Goal: Understand process/instructions

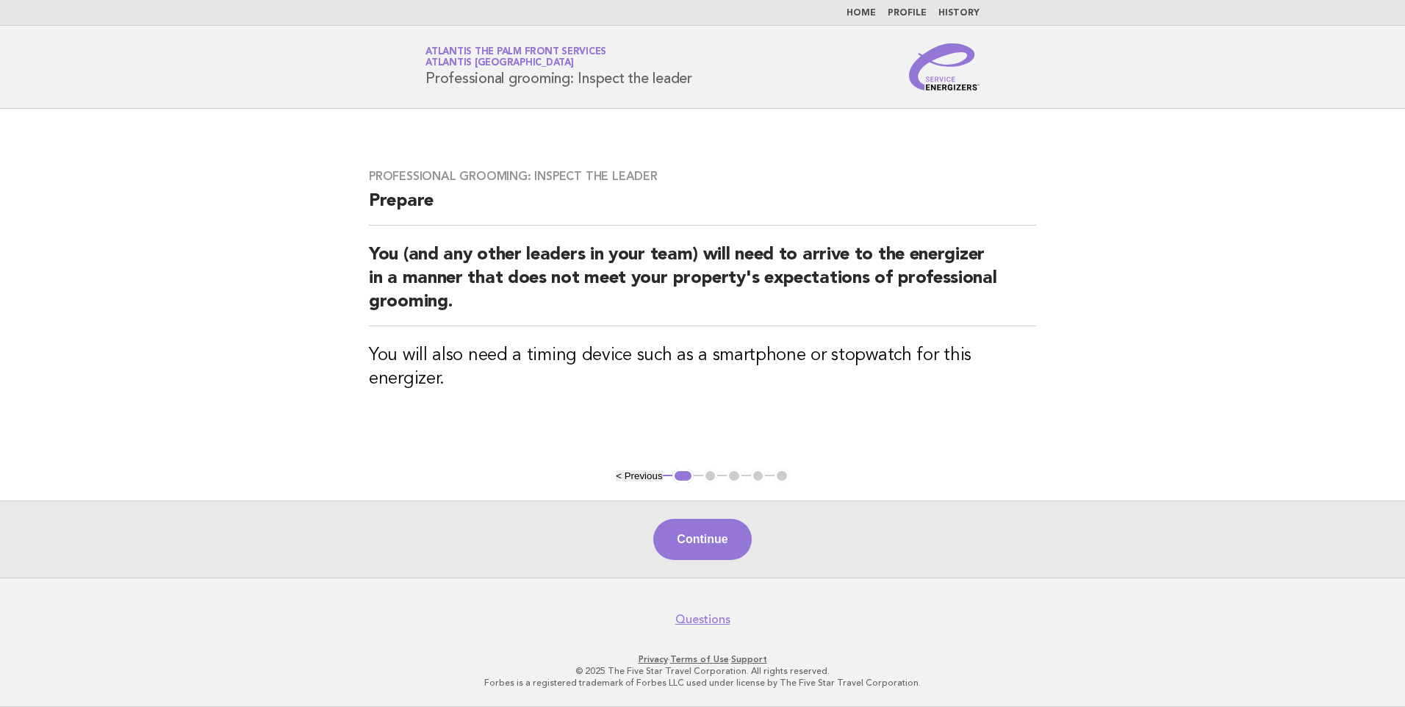
click at [862, 12] on link "Home" at bounding box center [860, 13] width 29 height 9
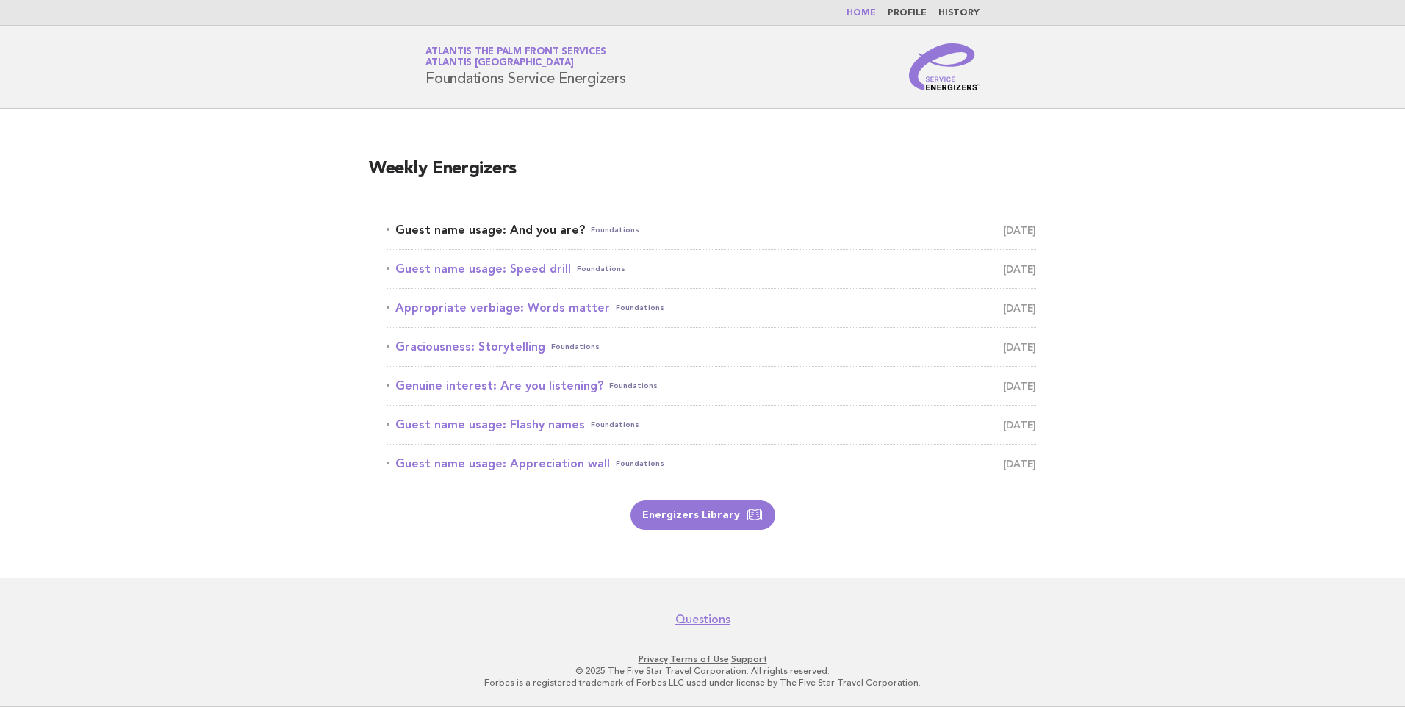
click at [510, 229] on link "Guest name usage: And you are? Foundations [DATE]" at bounding box center [710, 230] width 649 height 21
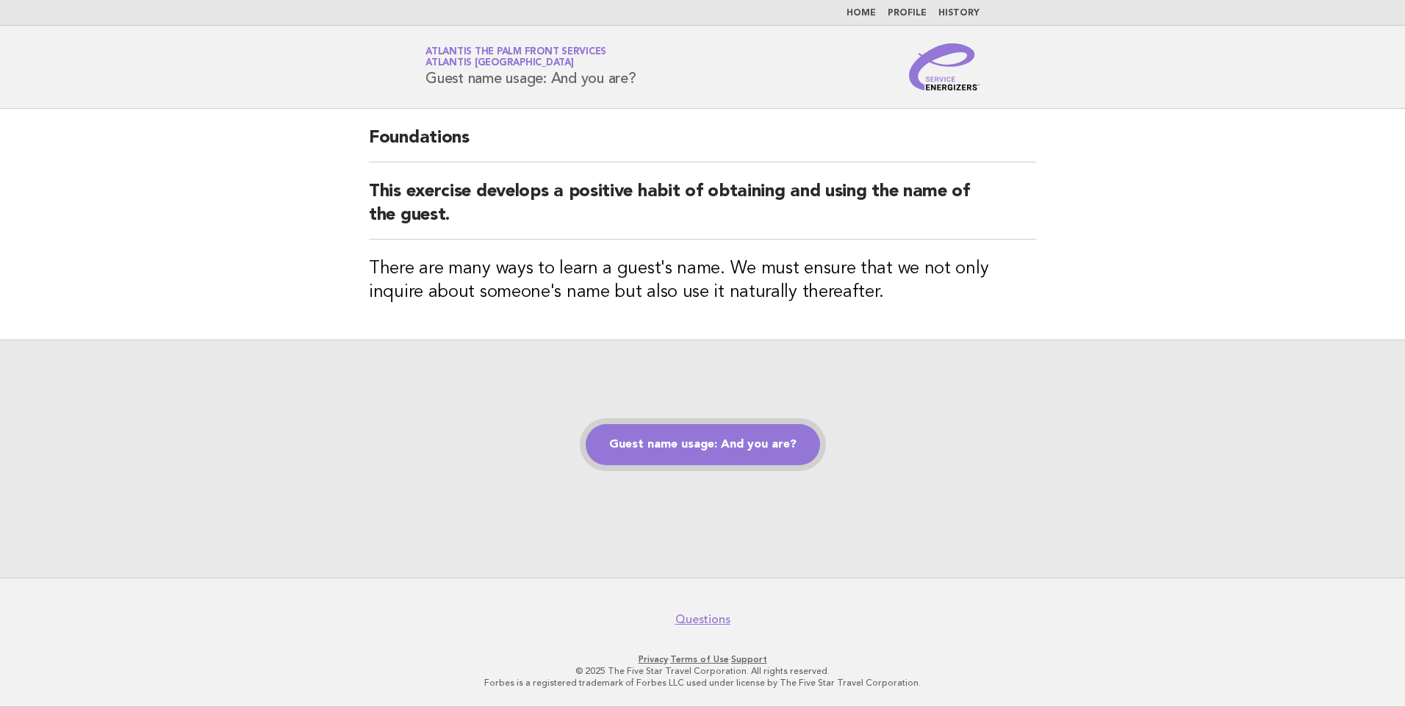
click at [692, 445] on link "Guest name usage: And you are?" at bounding box center [703, 444] width 234 height 41
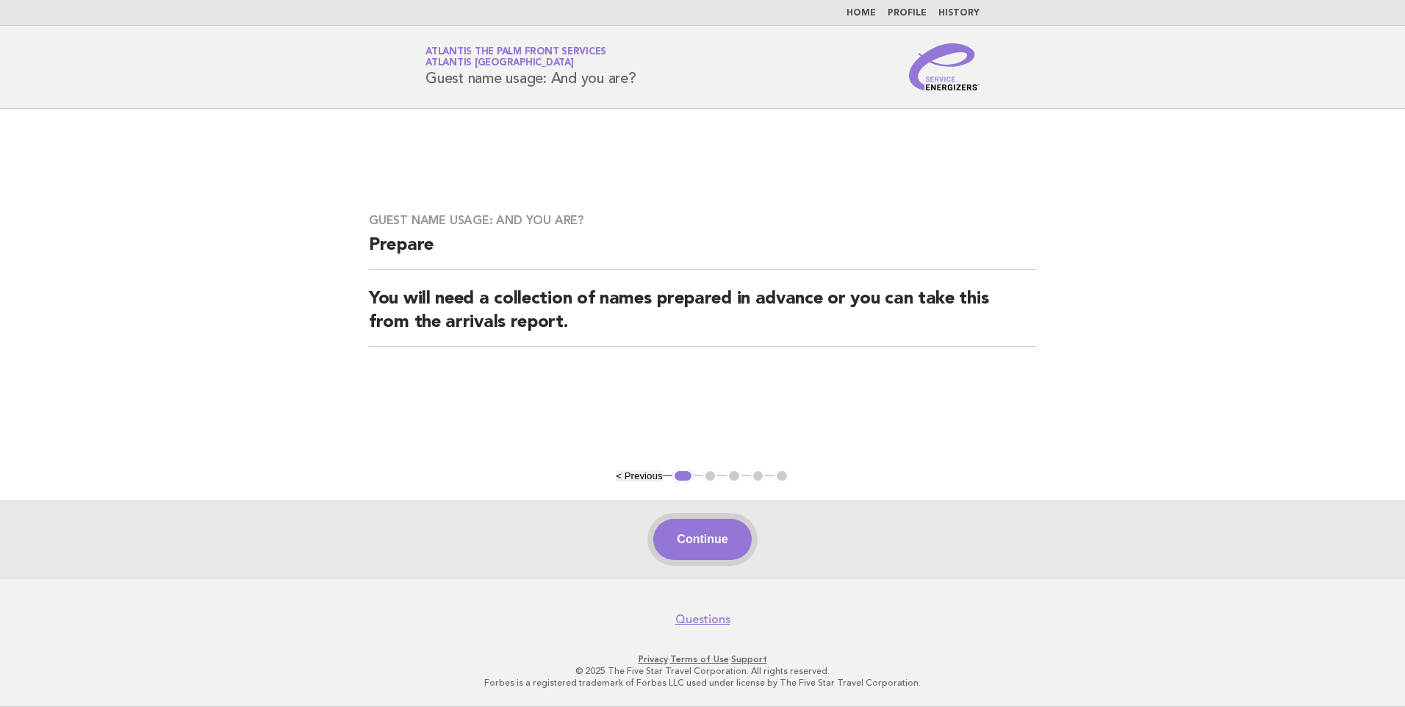
click at [700, 535] on button "Continue" at bounding box center [702, 539] width 98 height 41
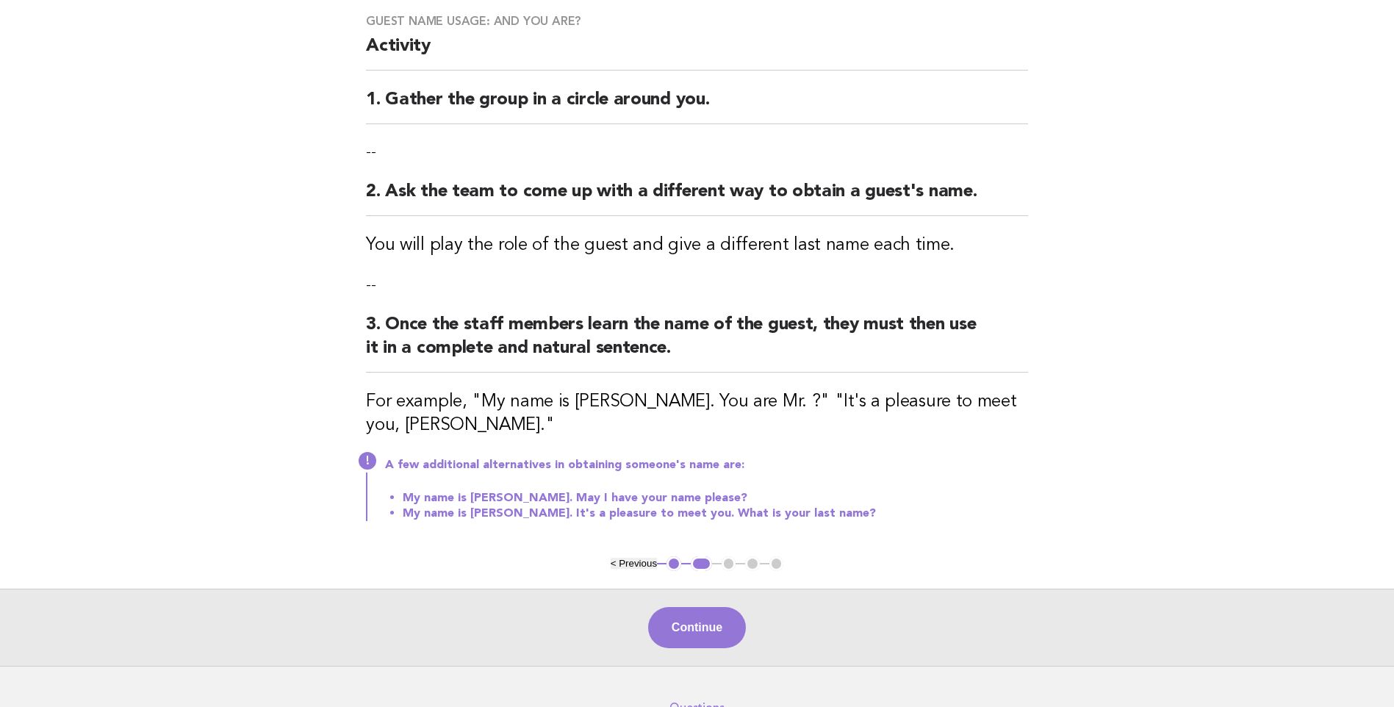
scroll to position [200, 0]
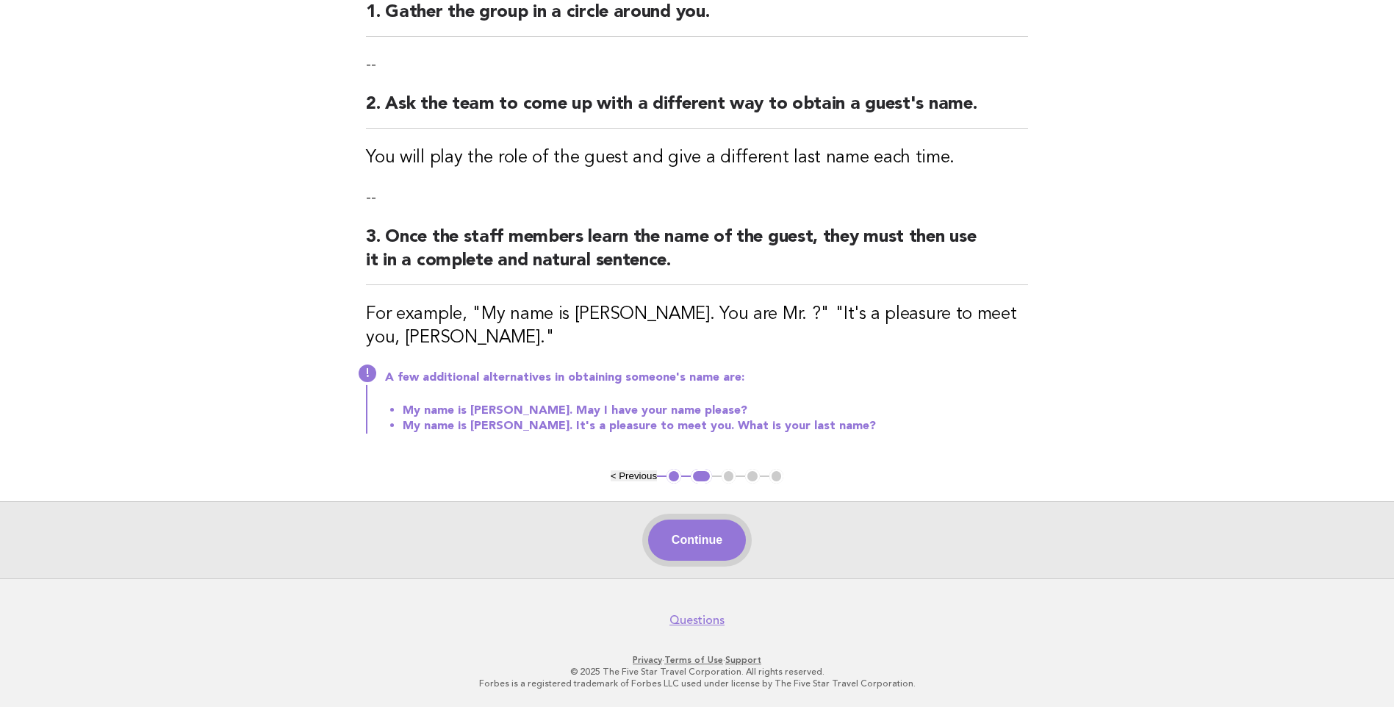
click at [691, 543] on button "Continue" at bounding box center [697, 539] width 98 height 41
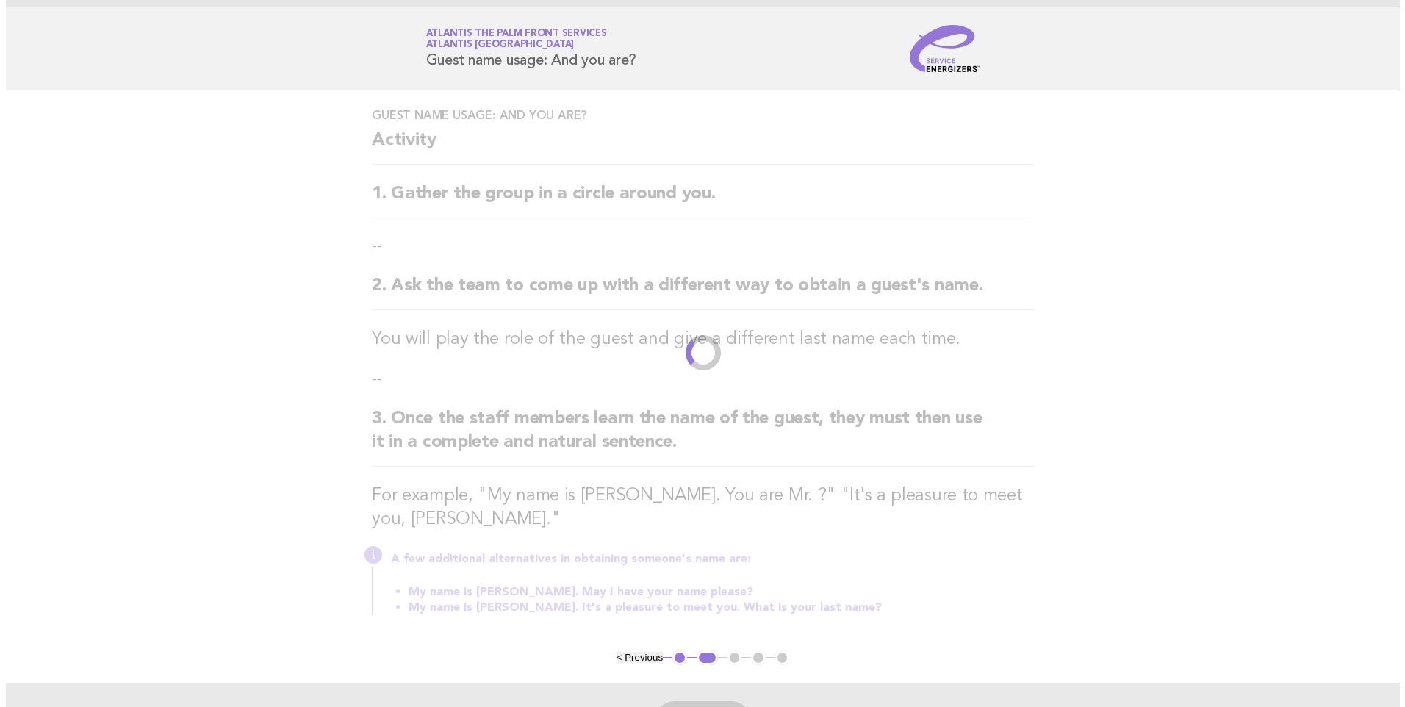
scroll to position [0, 0]
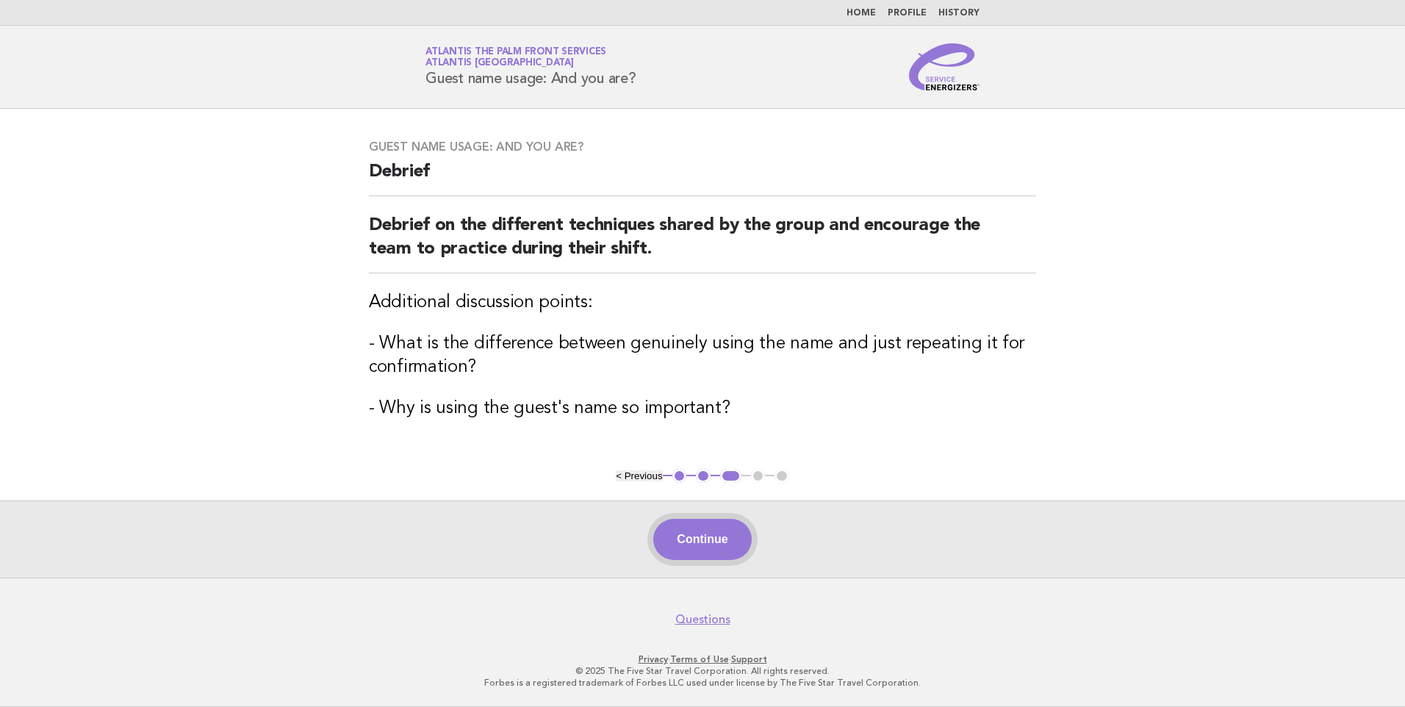
click at [708, 537] on button "Continue" at bounding box center [702, 539] width 98 height 41
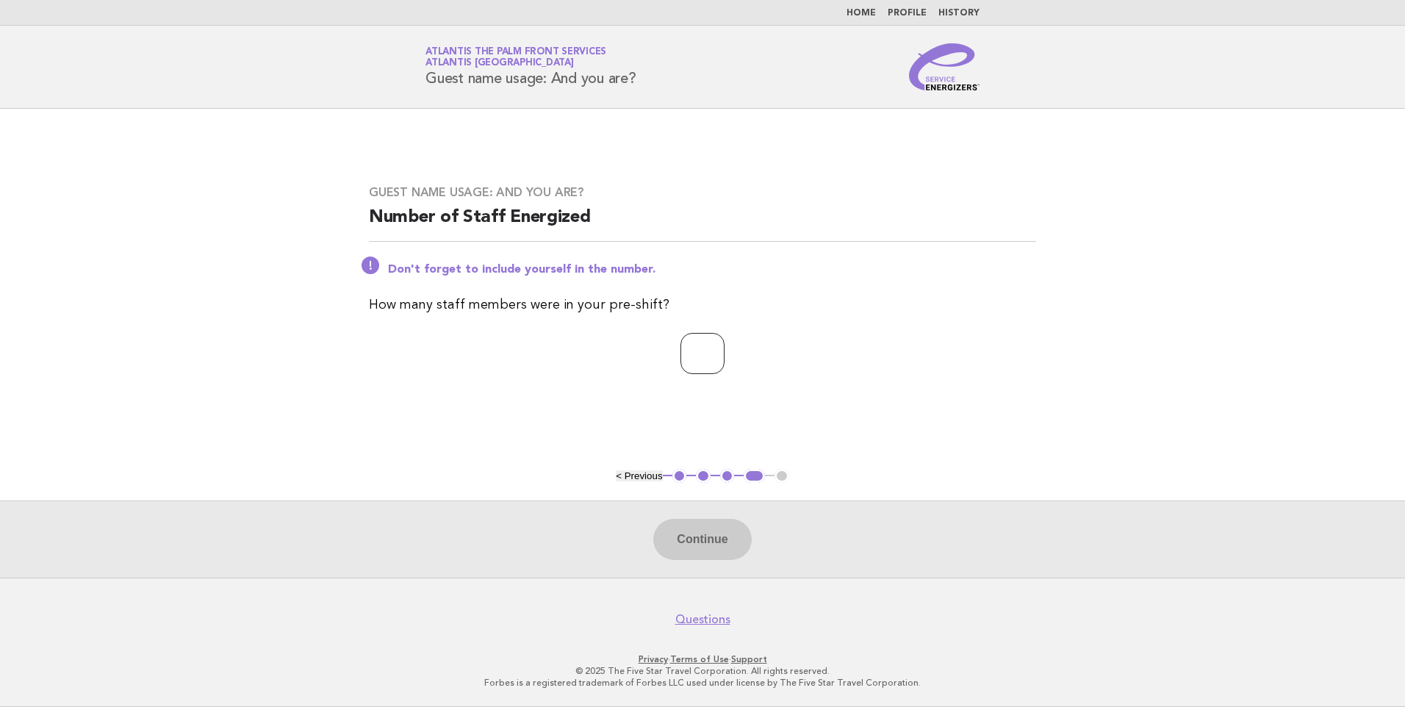
click at [685, 344] on input "number" at bounding box center [702, 353] width 44 height 41
type input "*"
click at [710, 533] on button "Continue" at bounding box center [702, 539] width 98 height 41
